Goal: Transaction & Acquisition: Book appointment/travel/reservation

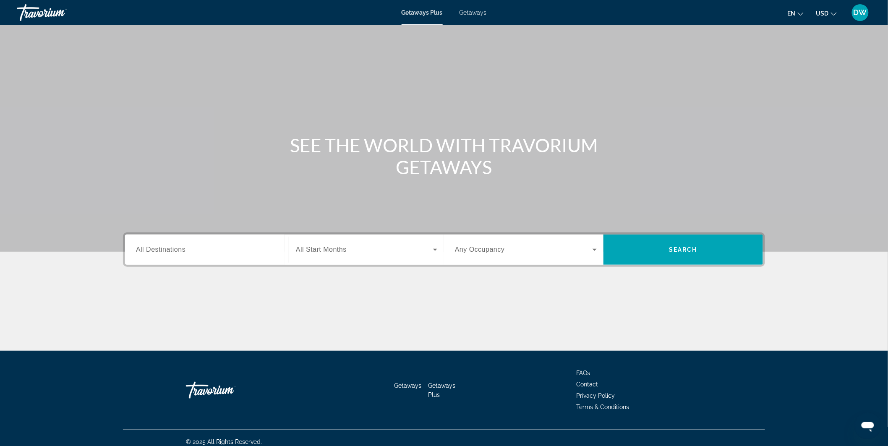
click at [183, 249] on span "All Destinations" at bounding box center [161, 249] width 50 height 7
click at [183, 249] on input "Destination All Destinations" at bounding box center [207, 250] width 142 height 10
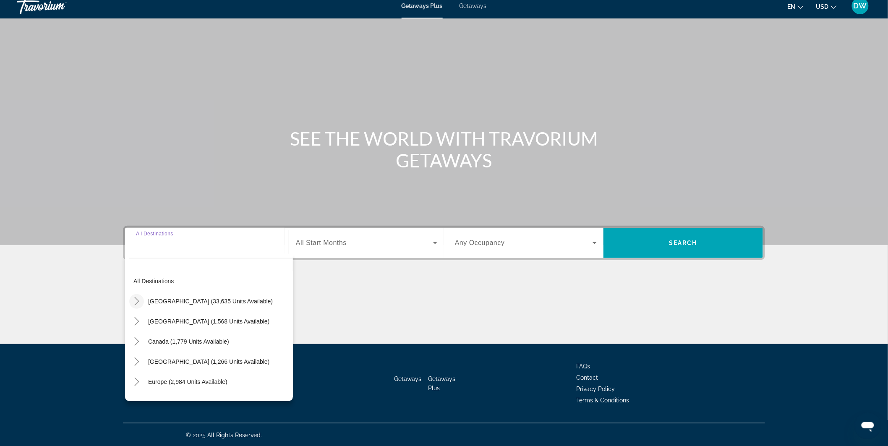
click at [136, 298] on icon "Toggle United States (33,635 units available)" at bounding box center [136, 301] width 5 height 8
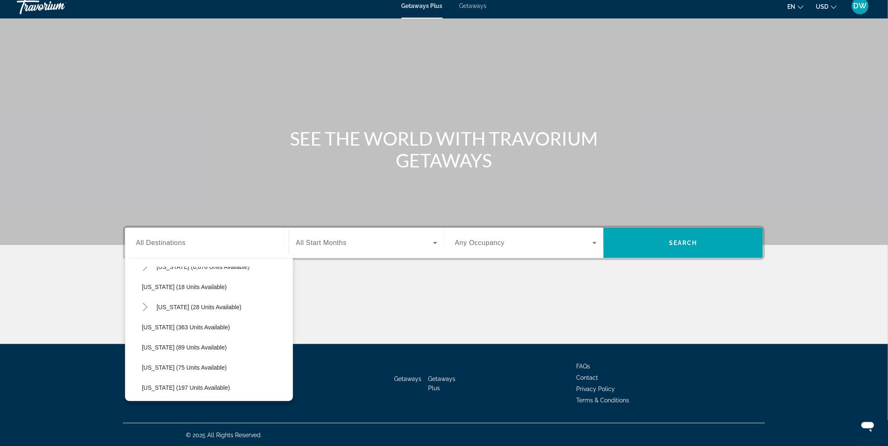
scroll to position [0, 0]
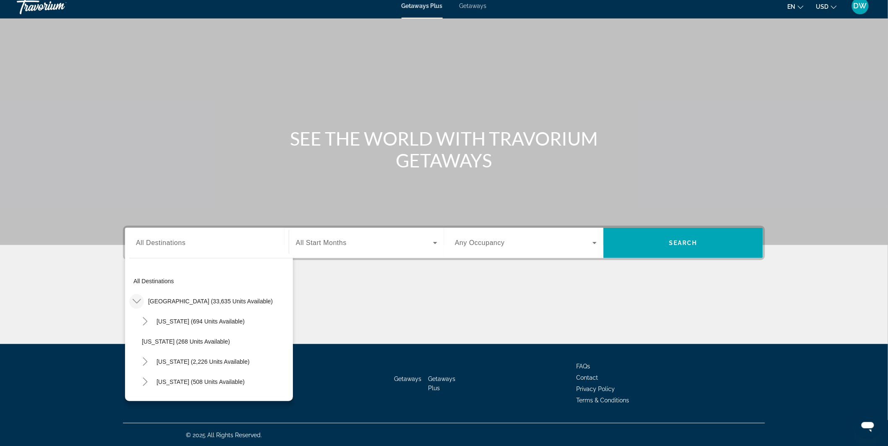
click at [175, 238] on input "Destination All Destinations" at bounding box center [207, 243] width 142 height 10
click at [159, 249] on div "Search widget" at bounding box center [207, 243] width 142 height 24
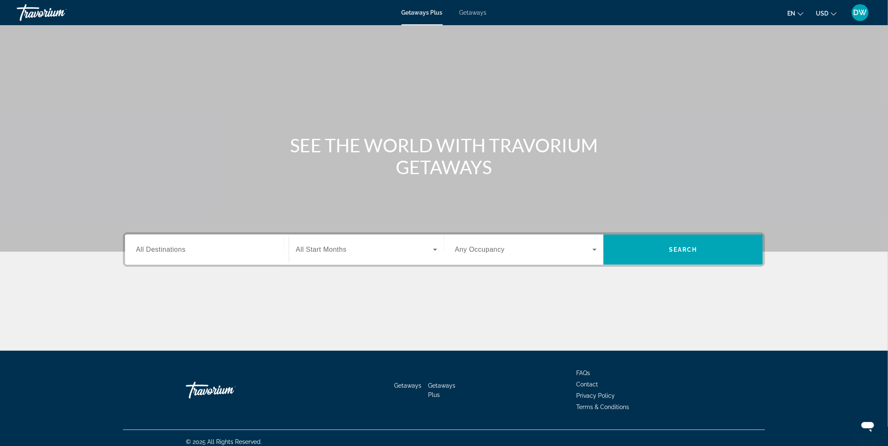
click at [166, 251] on span "All Destinations" at bounding box center [161, 249] width 50 height 7
click at [166, 251] on input "Destination All Destinations" at bounding box center [207, 250] width 142 height 10
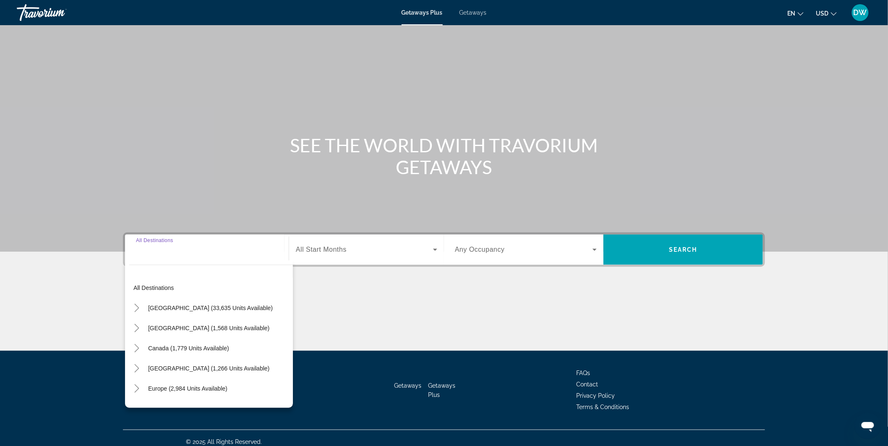
scroll to position [7, 0]
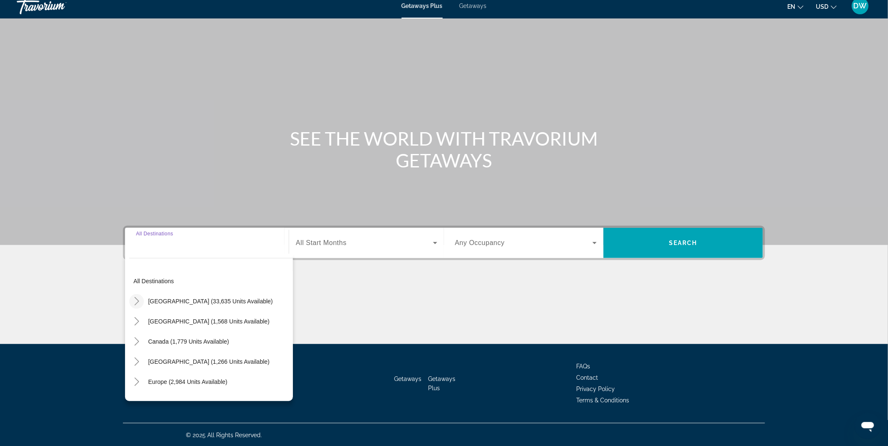
click at [136, 300] on icon "Toggle United States (33,635 units available)" at bounding box center [137, 301] width 8 height 8
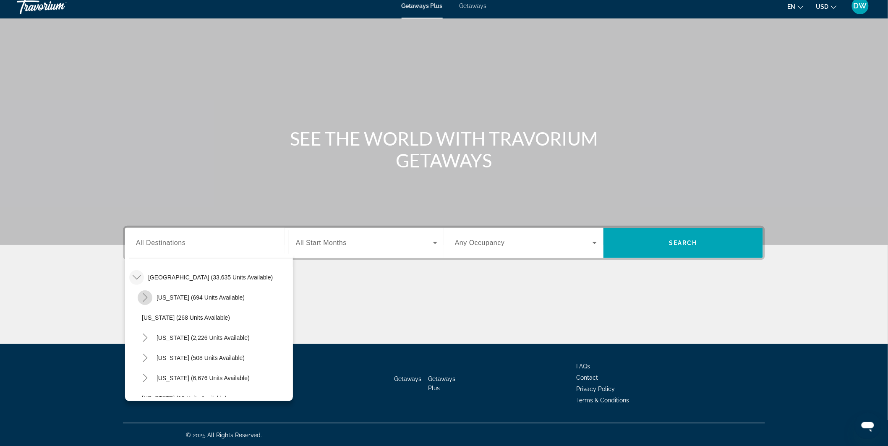
click at [145, 295] on icon "Toggle Arizona (694 units available)" at bounding box center [145, 297] width 5 height 8
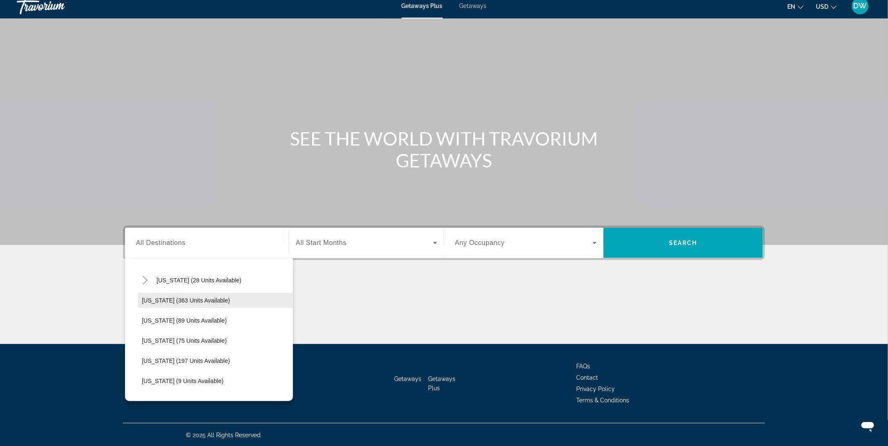
scroll to position [257, 0]
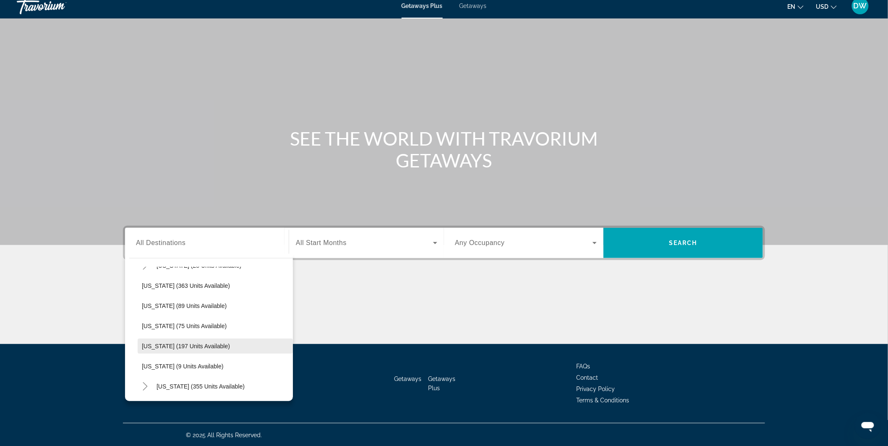
click at [156, 343] on span "[US_STATE] (197 units available)" at bounding box center [186, 346] width 88 height 7
type input "**********"
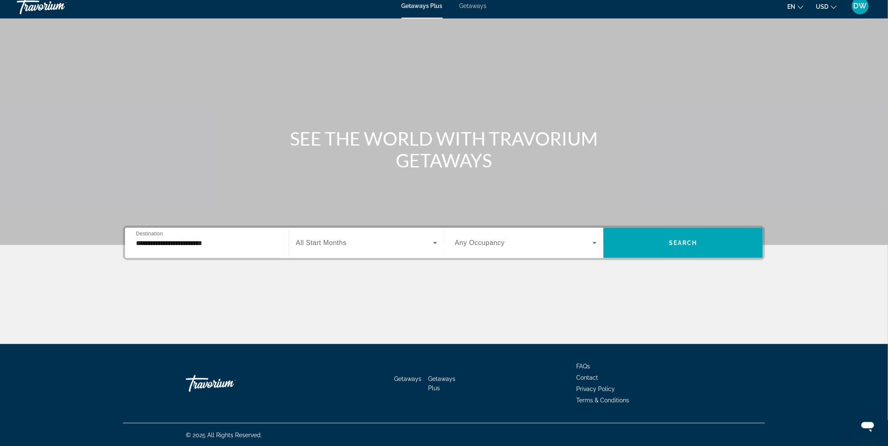
click at [342, 243] on span "All Start Months" at bounding box center [321, 242] width 51 height 7
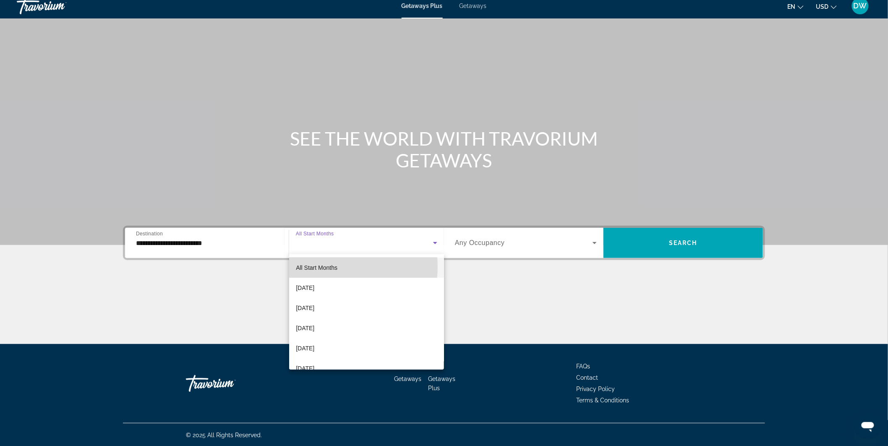
click at [324, 267] on span "All Start Months" at bounding box center [317, 267] width 42 height 7
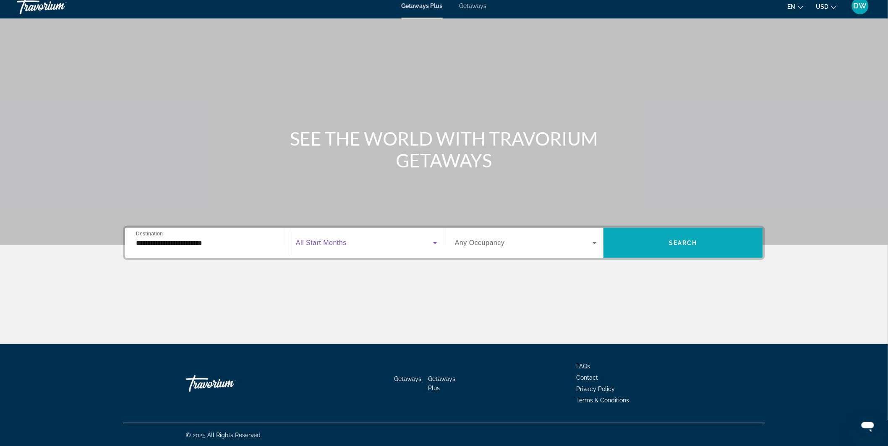
click at [701, 244] on span "Search widget" at bounding box center [682, 243] width 159 height 20
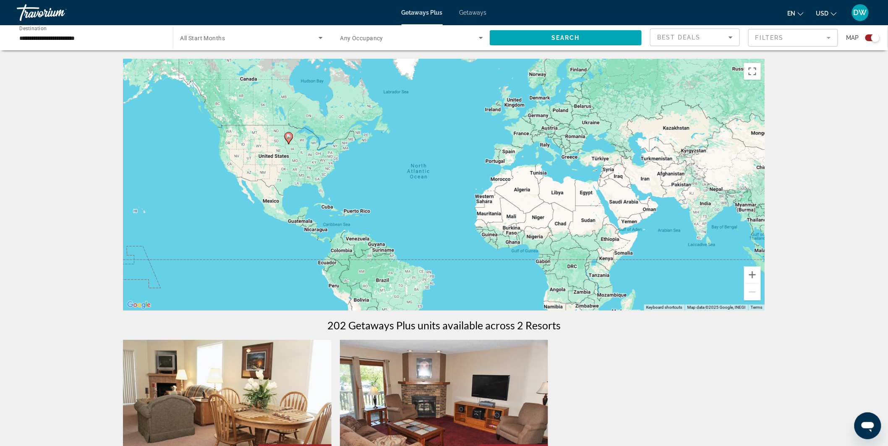
click at [42, 37] on input "**********" at bounding box center [90, 38] width 143 height 10
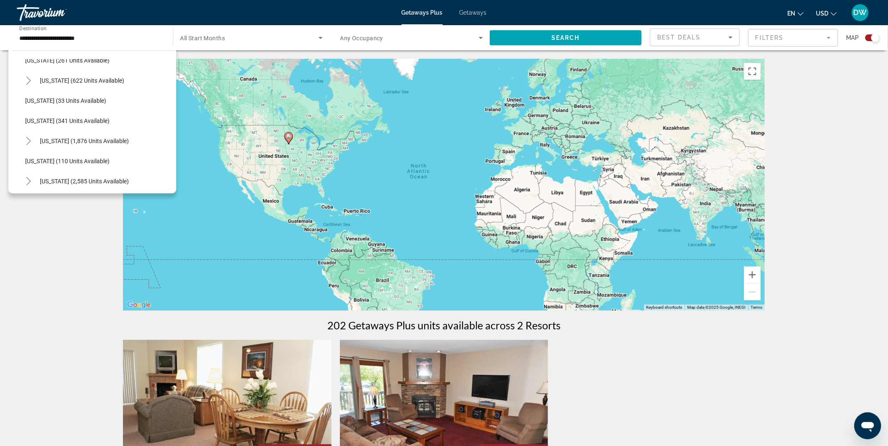
scroll to position [321, 0]
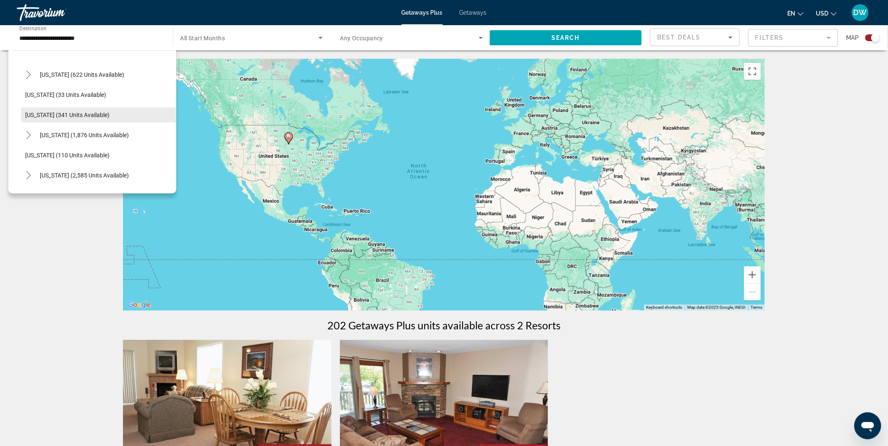
click at [36, 112] on span "[US_STATE] (341 units available)" at bounding box center [67, 115] width 84 height 7
type input "**********"
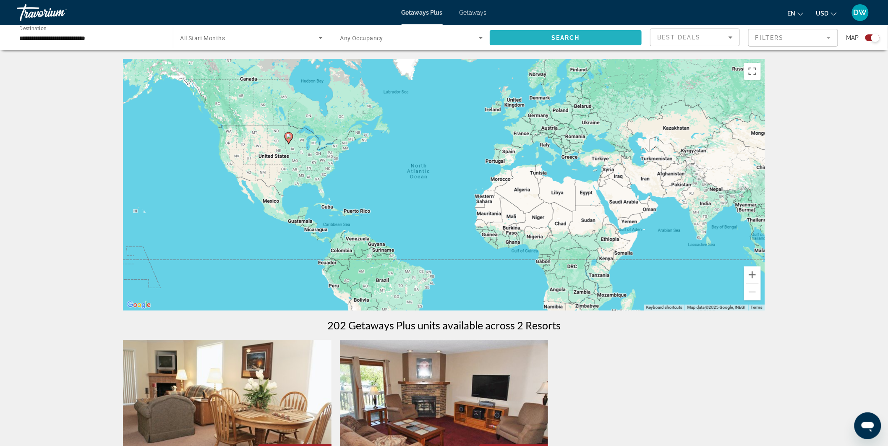
click at [559, 32] on span "Search widget" at bounding box center [566, 38] width 152 height 20
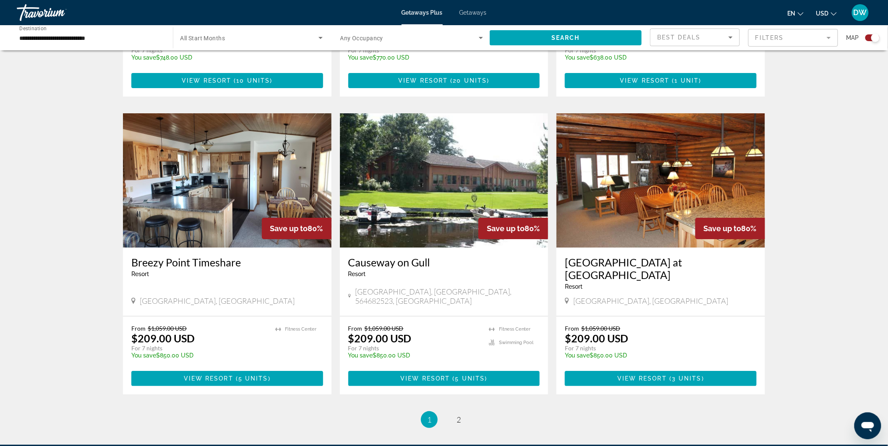
scroll to position [1171, 0]
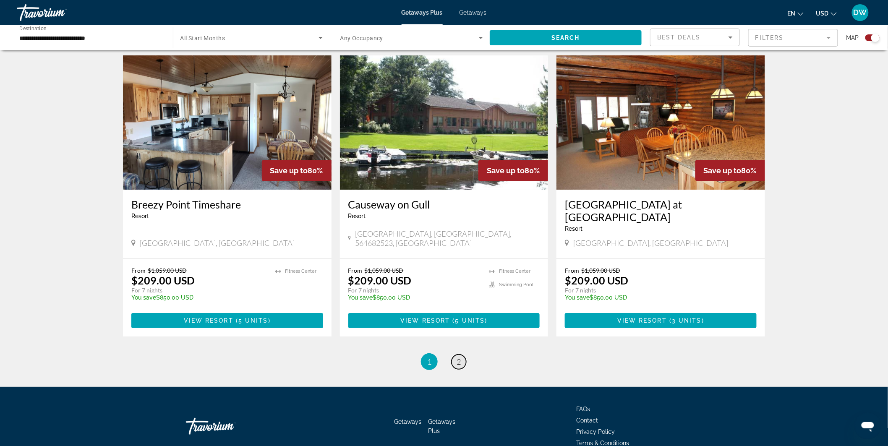
click at [458, 357] on span "2" at bounding box center [458, 361] width 4 height 9
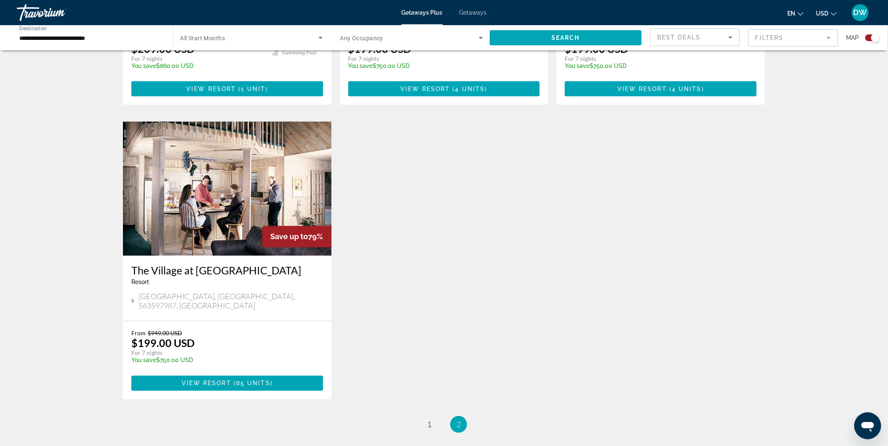
scroll to position [559, 0]
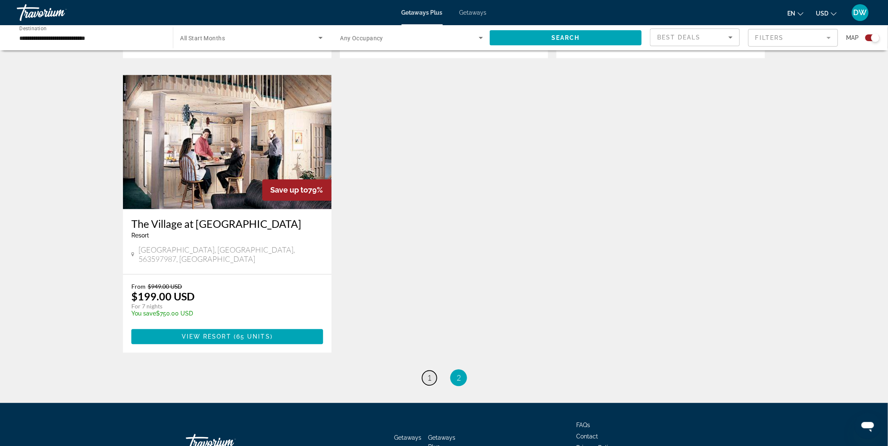
click at [428, 373] on span "1" at bounding box center [429, 377] width 4 height 9
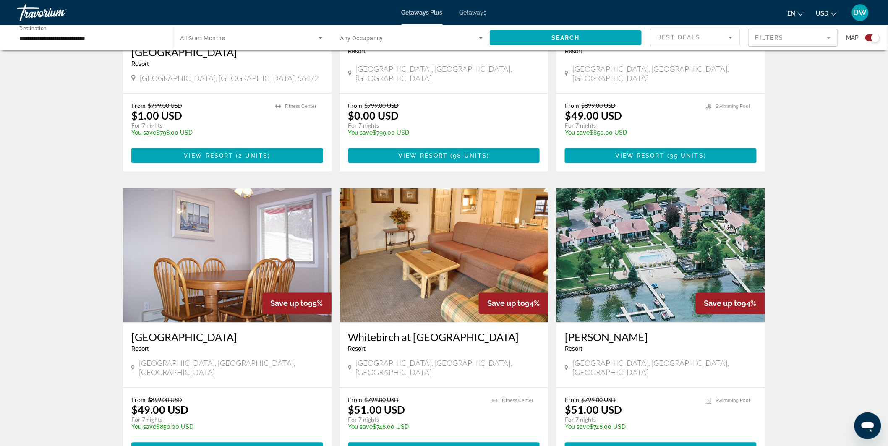
scroll to position [466, 0]
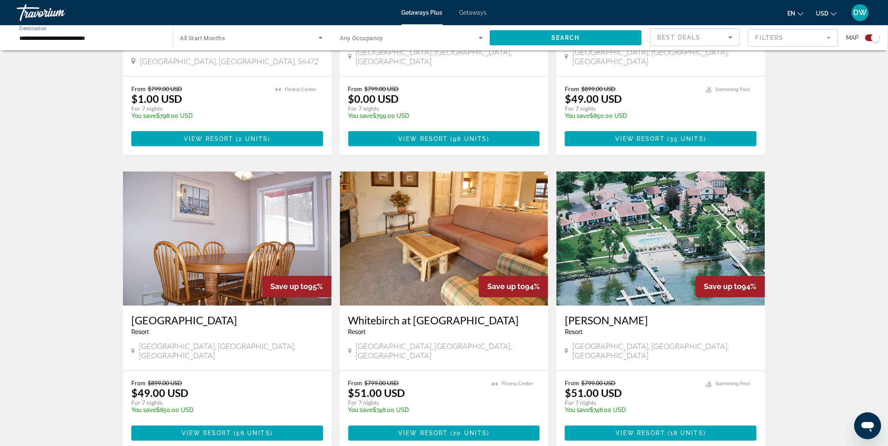
click at [420, 210] on img "Main content" at bounding box center [444, 239] width 209 height 134
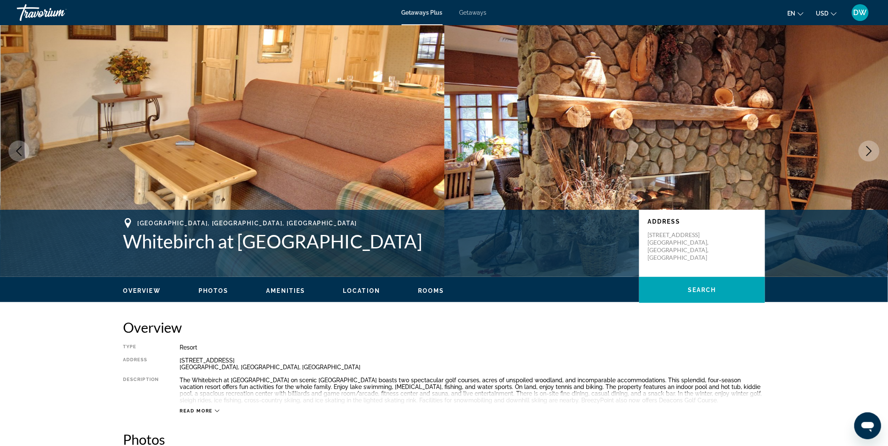
click at [862, 154] on button "Next image" at bounding box center [868, 151] width 21 height 21
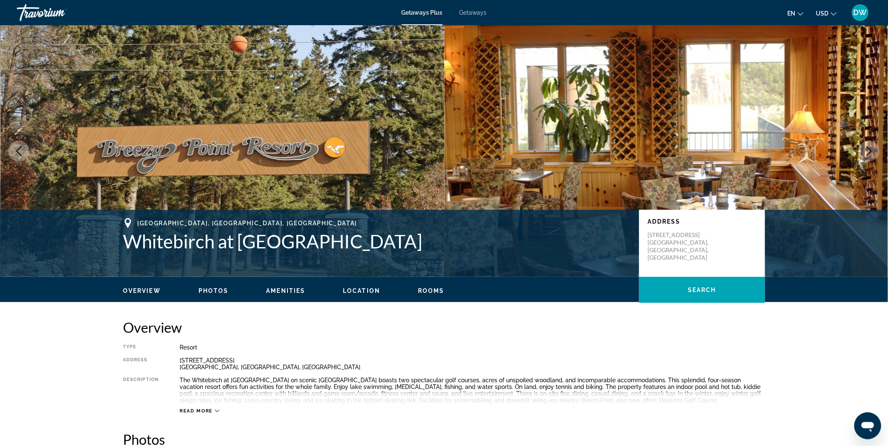
click at [862, 154] on button "Next image" at bounding box center [868, 151] width 21 height 21
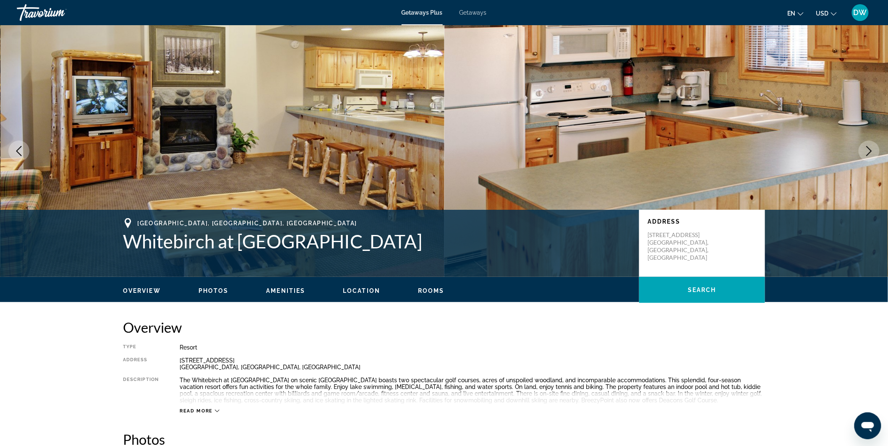
click at [862, 154] on button "Next image" at bounding box center [868, 151] width 21 height 21
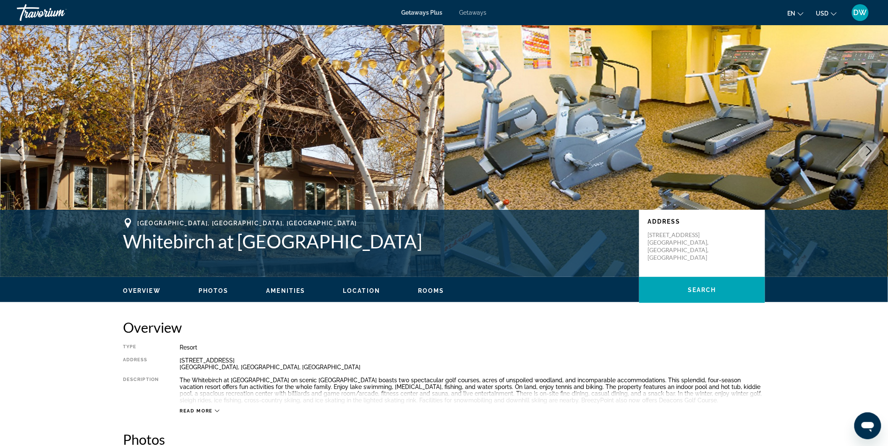
click at [862, 154] on button "Next image" at bounding box center [868, 151] width 21 height 21
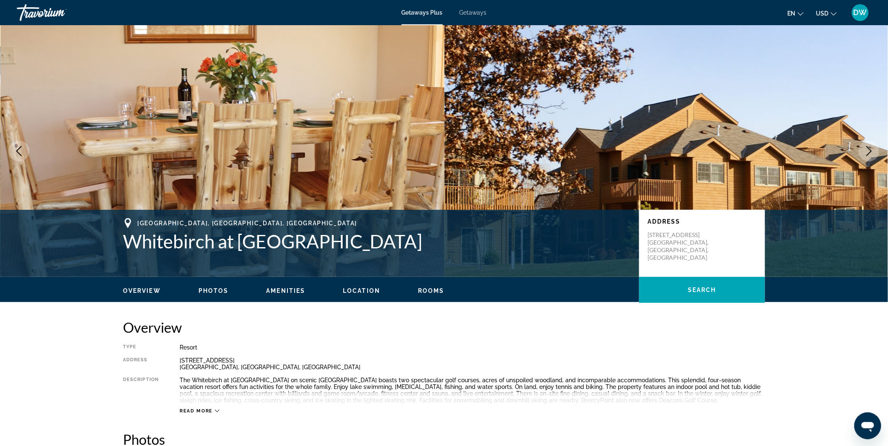
click at [862, 154] on button "Next image" at bounding box center [868, 151] width 21 height 21
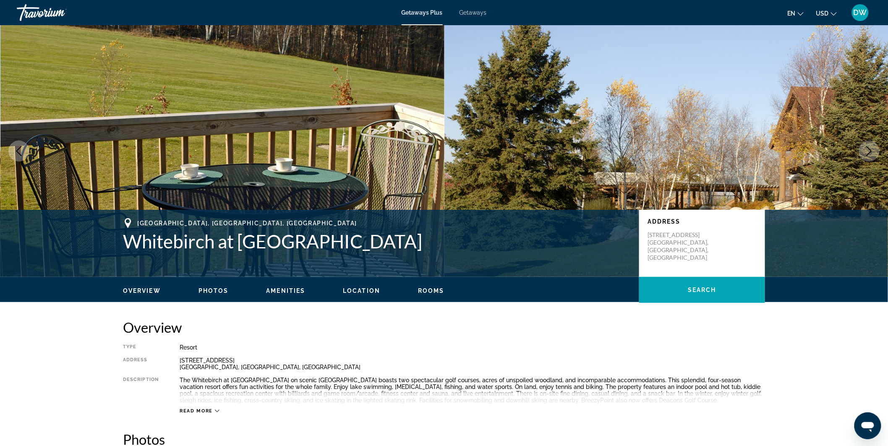
click at [862, 154] on button "Next image" at bounding box center [868, 151] width 21 height 21
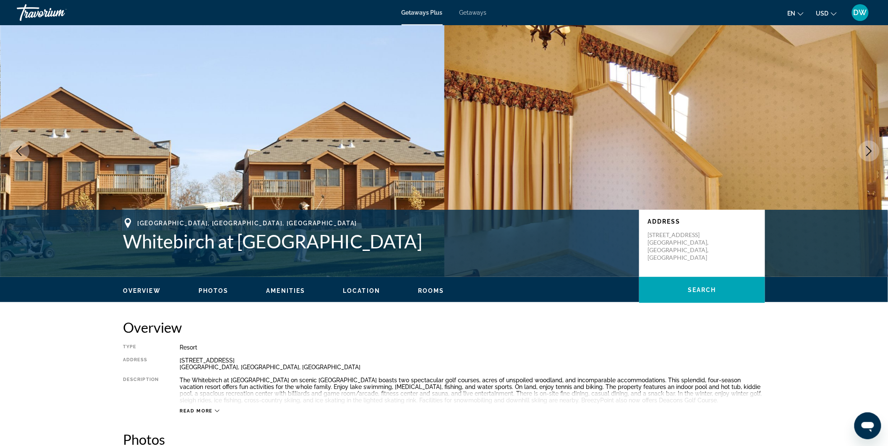
click at [862, 154] on button "Next image" at bounding box center [868, 151] width 21 height 21
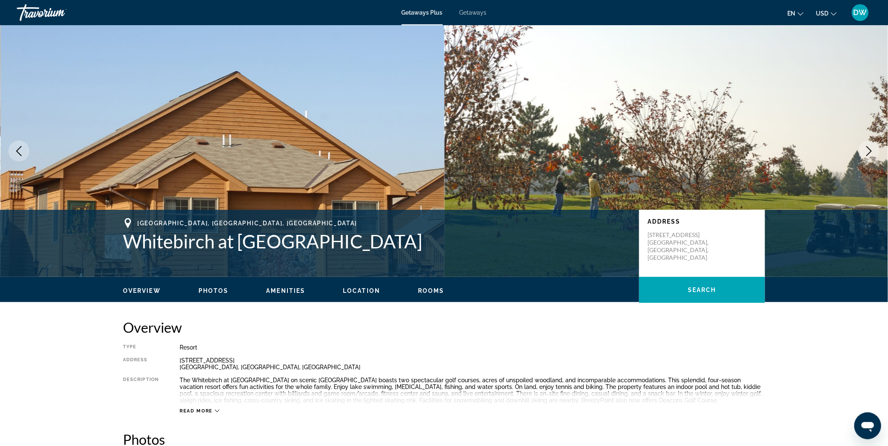
click at [862, 154] on button "Next image" at bounding box center [868, 151] width 21 height 21
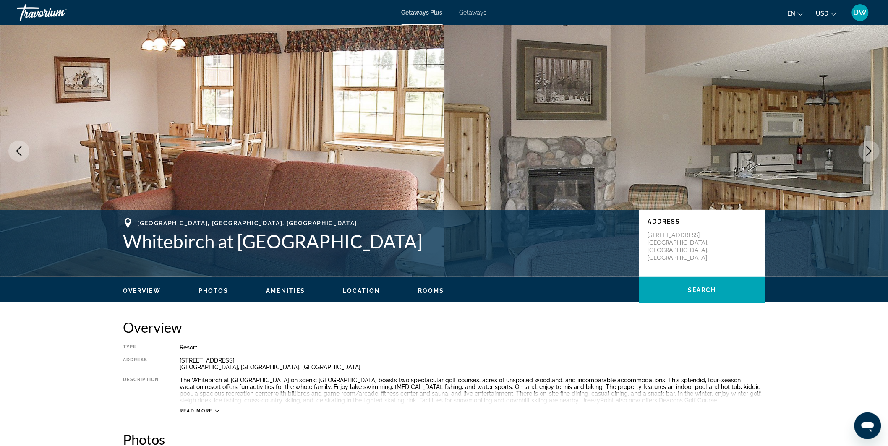
click at [862, 154] on button "Next image" at bounding box center [868, 151] width 21 height 21
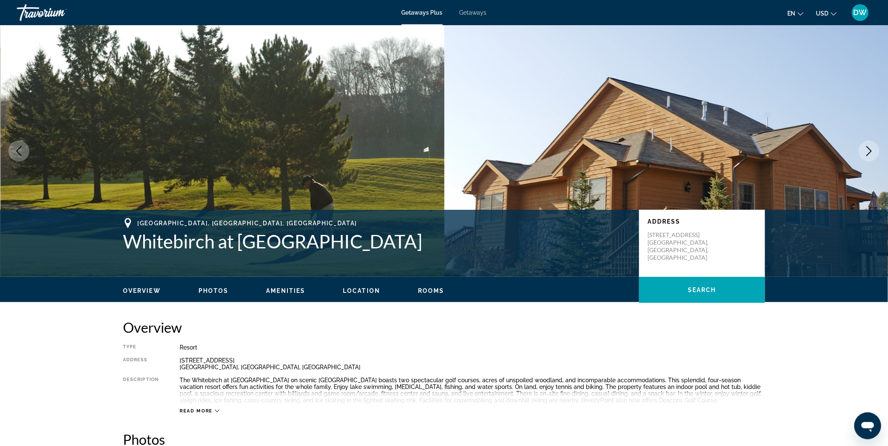
click at [310, 346] on div "Resort" at bounding box center [472, 347] width 585 height 7
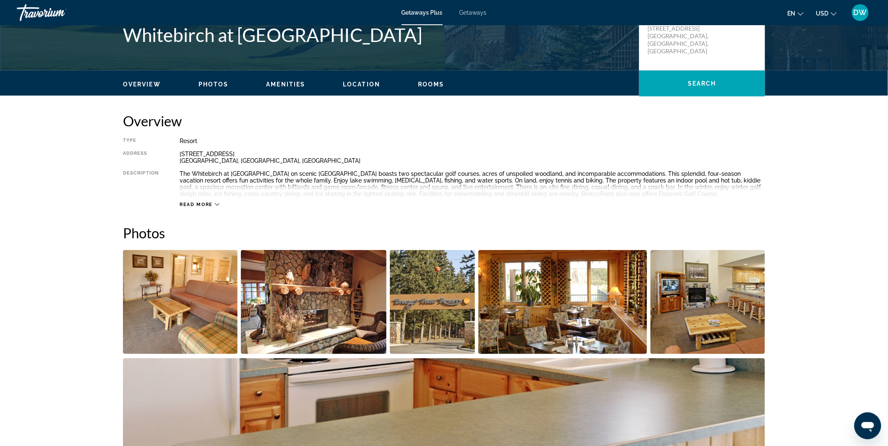
scroll to position [190, 0]
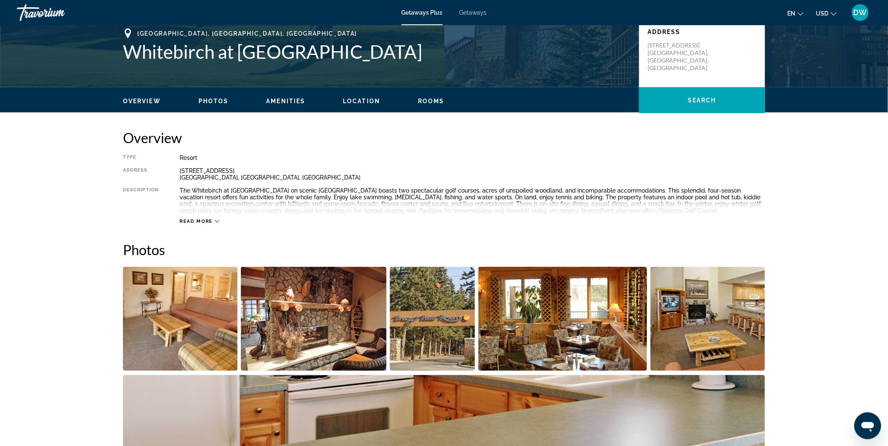
click at [195, 219] on span "Read more" at bounding box center [196, 221] width 33 height 5
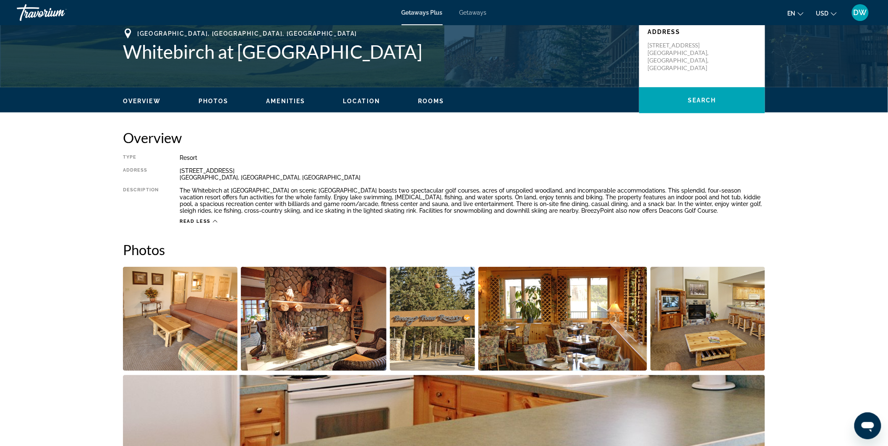
click at [429, 102] on span "Rooms" at bounding box center [431, 101] width 26 height 7
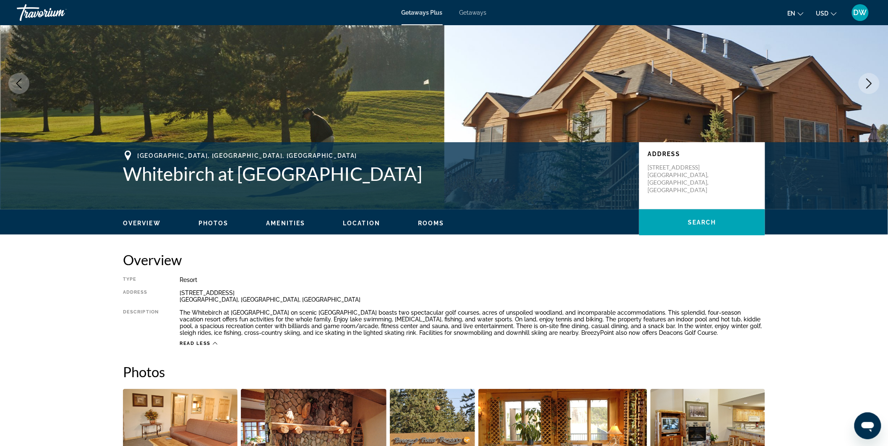
scroll to position [0, 0]
